Goal: Task Accomplishment & Management: Manage account settings

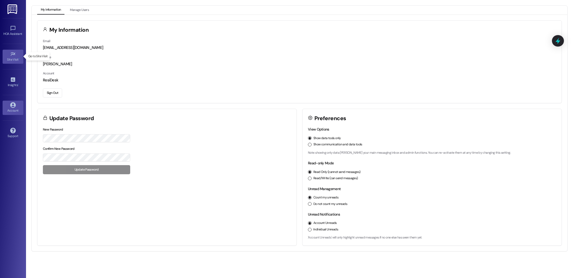
click at [11, 56] on icon at bounding box center [13, 54] width 6 height 6
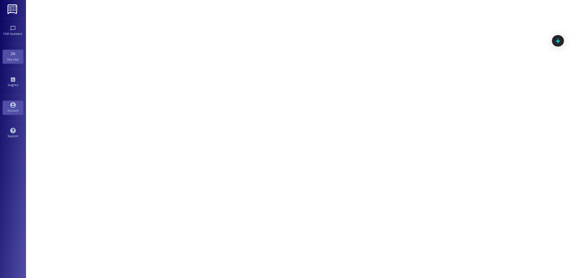
click at [12, 112] on div "Account" at bounding box center [13, 110] width 26 height 5
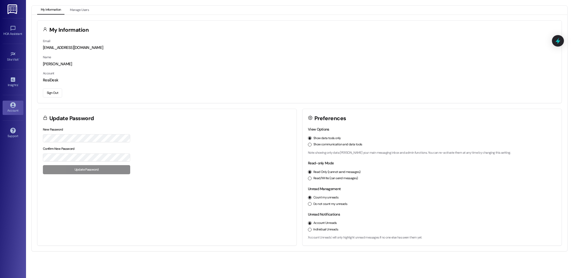
click at [53, 94] on button "Sign Out" at bounding box center [52, 92] width 19 height 9
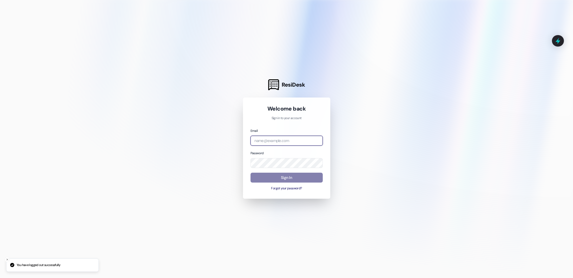
click at [258, 138] on input "email" at bounding box center [287, 141] width 72 height 10
type input "[EMAIL_ADDRESS][DOMAIN_NAME]"
